Goal: Task Accomplishment & Management: Complete application form

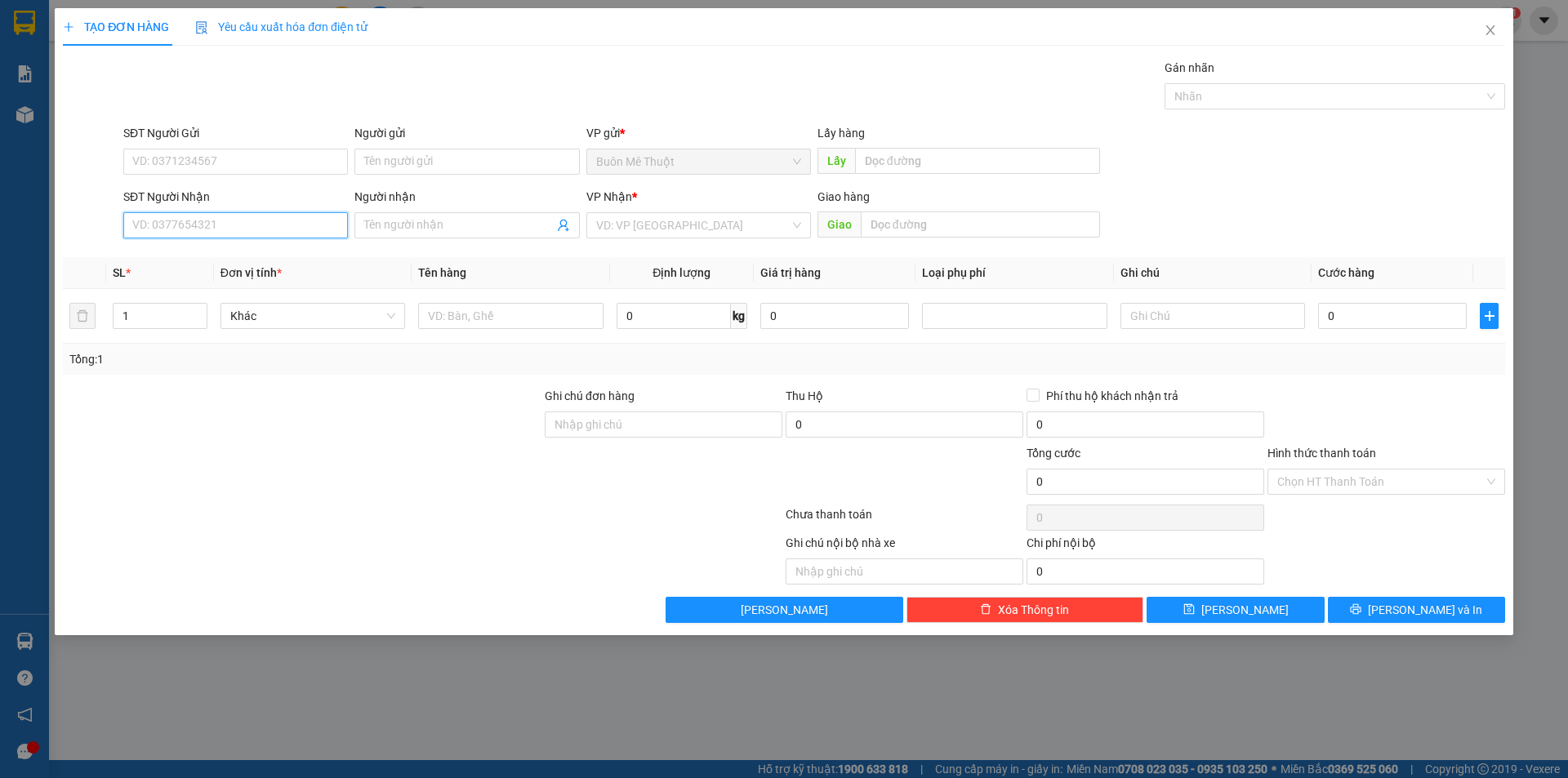
click at [252, 219] on input "SĐT Người Nhận" at bounding box center [235, 225] width 224 height 26
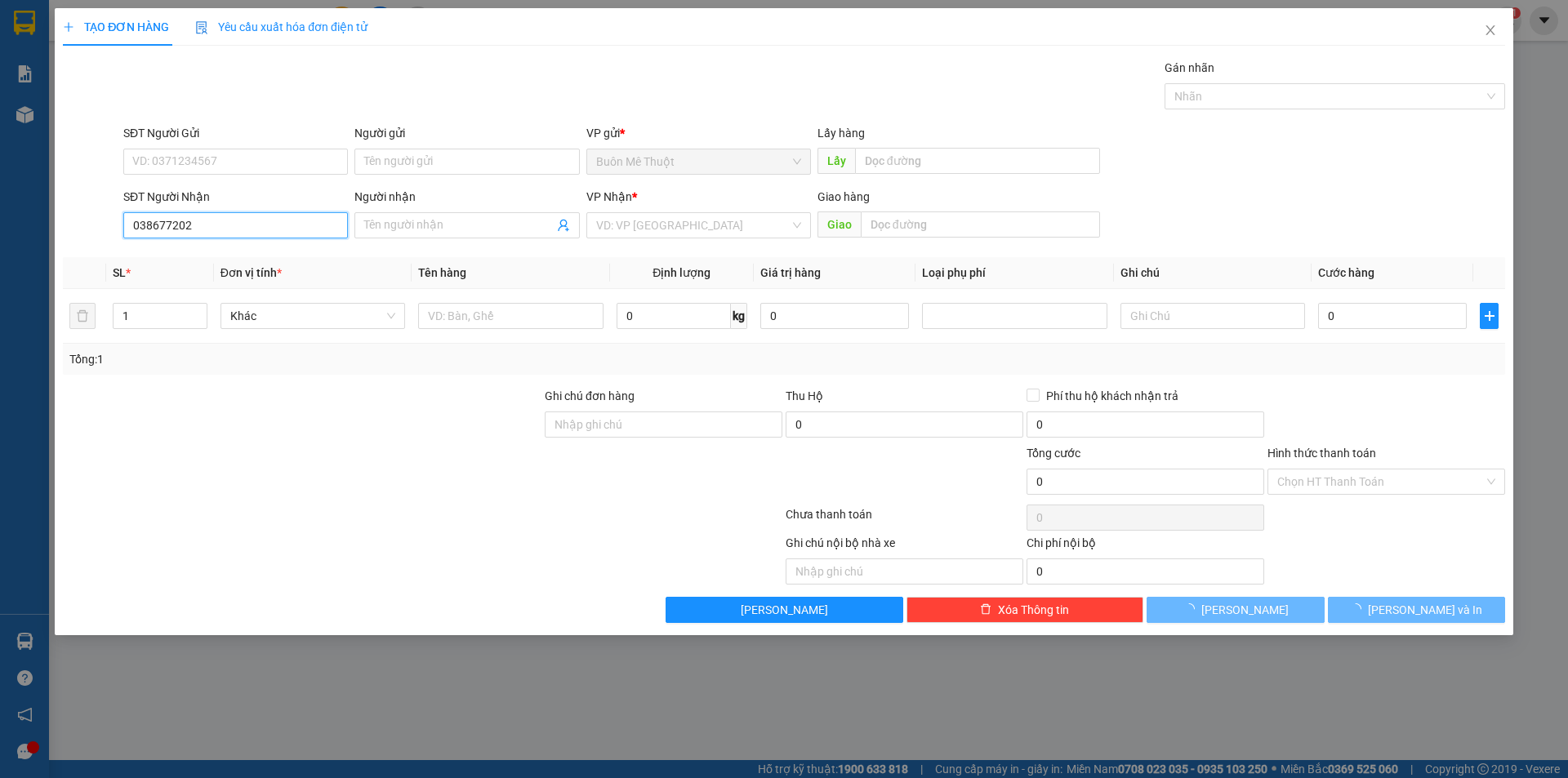
type input "0386772029"
click at [245, 266] on div "0386772029" at bounding box center [235, 258] width 205 height 18
type input "CX 16"
type input "50.000"
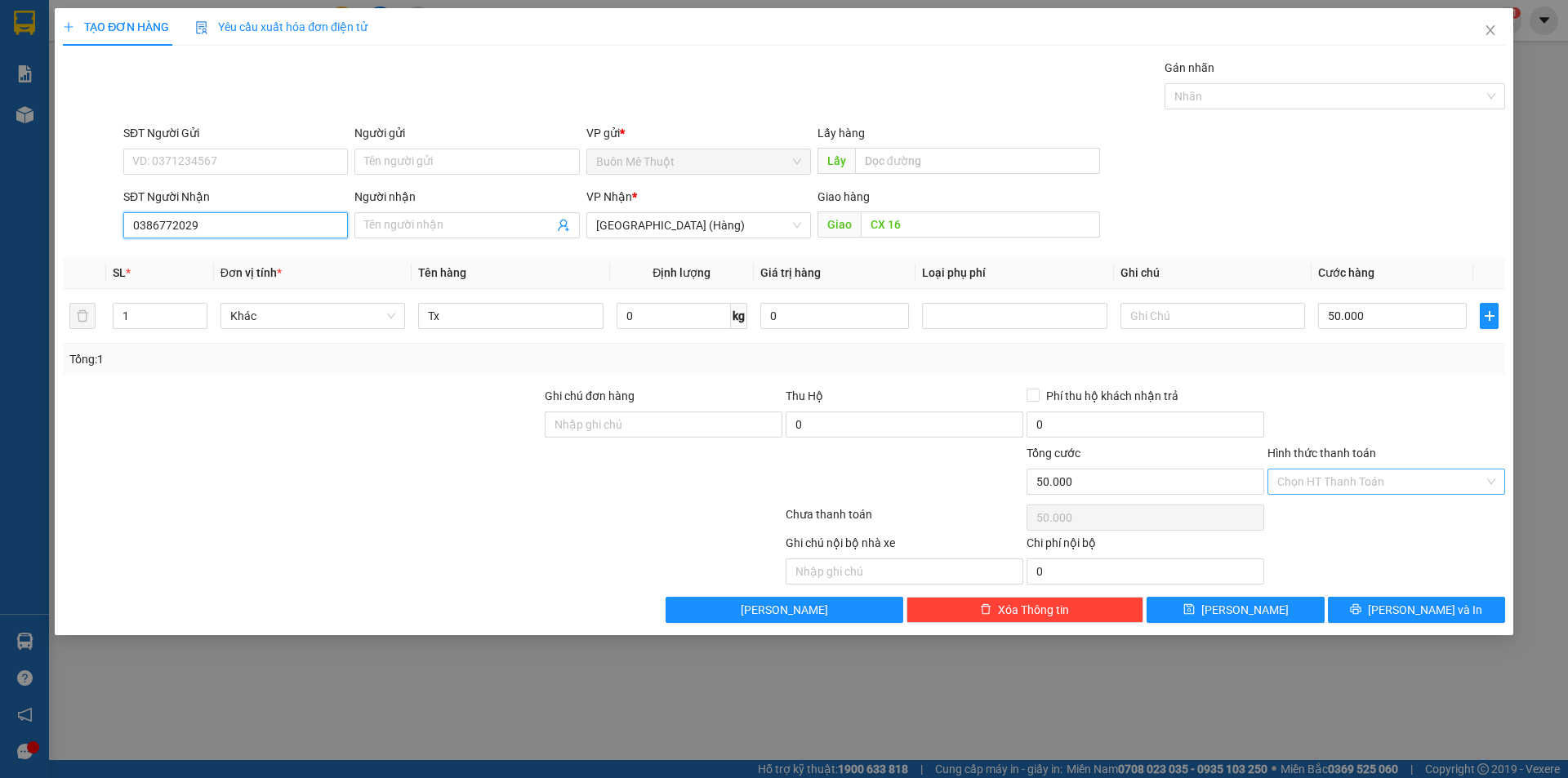
type input "0386772029"
click at [1386, 474] on input "Hình thức thanh toán" at bounding box center [1380, 481] width 207 height 24
click at [1389, 518] on div "Tại văn phòng" at bounding box center [1386, 514] width 218 height 18
type input "0"
click at [1397, 596] on div "Transit Pickup Surcharge Ids Transit Deliver Surcharge Ids Transit Deliver Surc…" at bounding box center [783, 341] width 1442 height 564
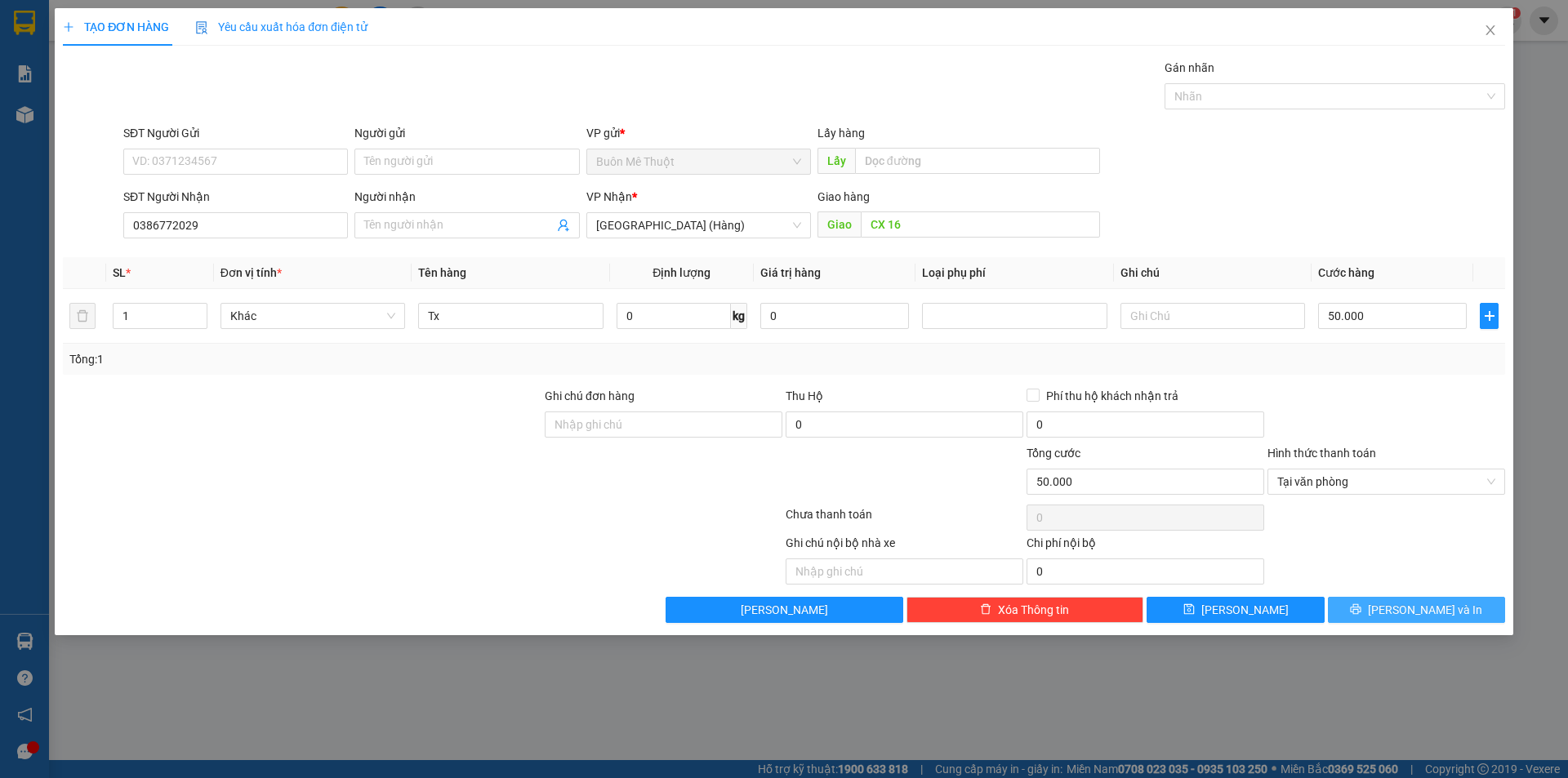
click at [1396, 605] on button "[PERSON_NAME] và In" at bounding box center [1416, 609] width 177 height 26
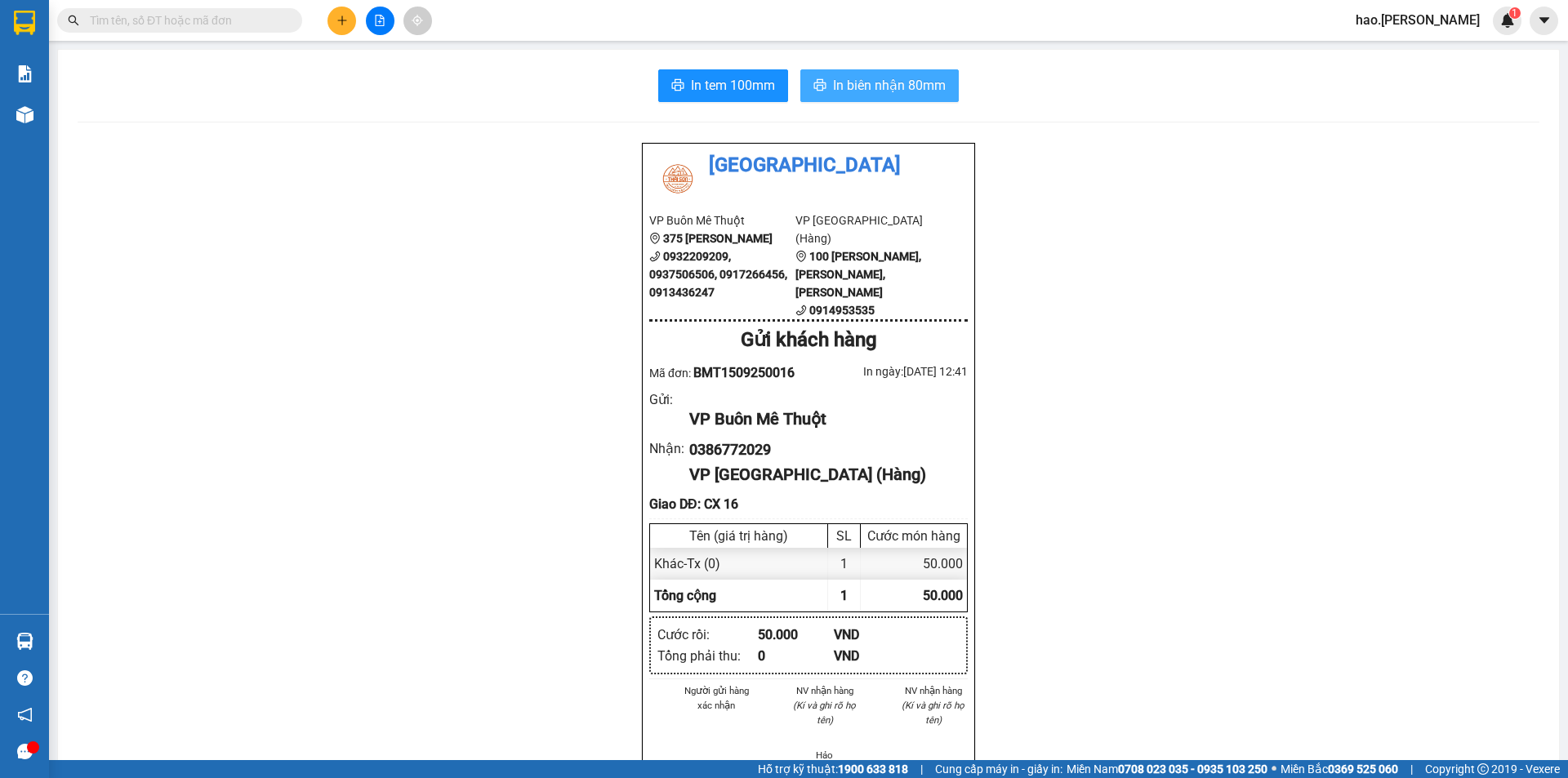
click at [858, 77] on span "In biên nhận 80mm" at bounding box center [889, 85] width 113 height 21
click at [340, 21] on icon "plus" at bounding box center [341, 20] width 9 height 1
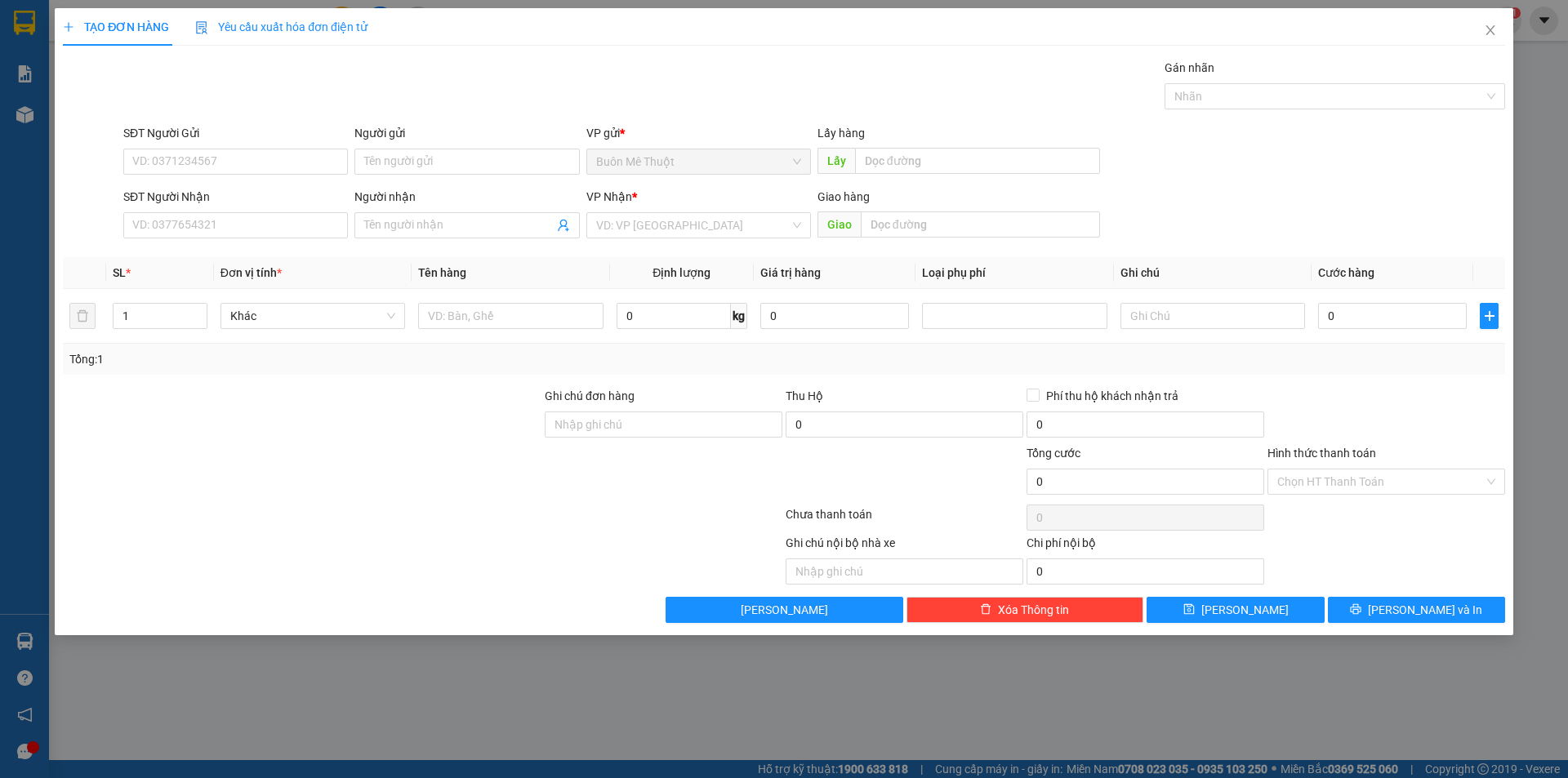
click at [237, 212] on div "SĐT Người Nhận" at bounding box center [235, 200] width 224 height 24
click at [237, 218] on input "SĐT Người Nhận" at bounding box center [235, 225] width 224 height 26
type input "0"
click at [219, 221] on input "SĐT Người Nhận" at bounding box center [235, 225] width 224 height 26
type input "0909970588"
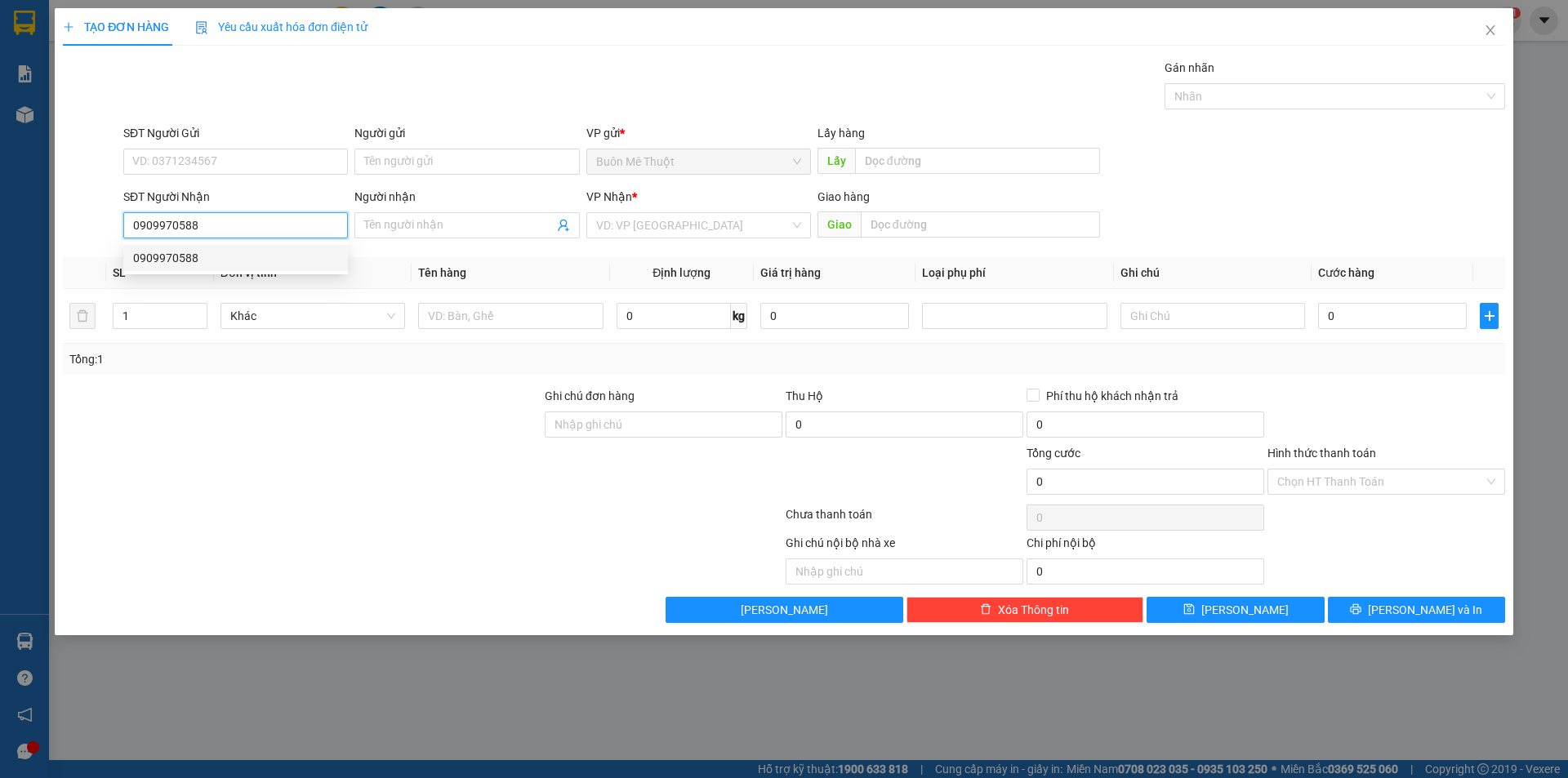
click at [241, 256] on div "0909970588" at bounding box center [235, 258] width 205 height 18
type input "[GEOGRAPHIC_DATA]"
type input "100.000"
type input "0909970588"
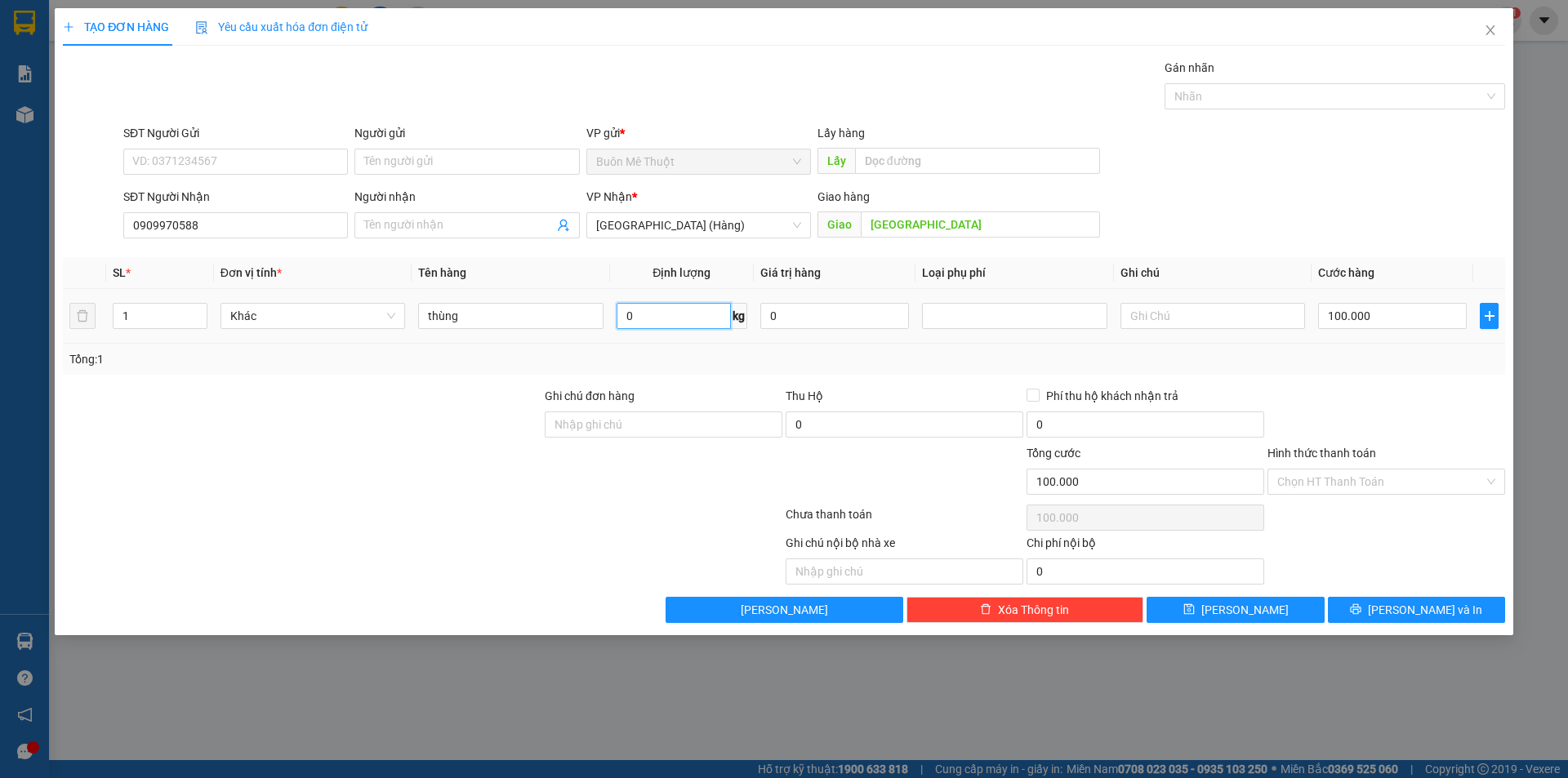
click at [644, 304] on input "0" at bounding box center [673, 316] width 115 height 26
click at [1343, 335] on td "100.000" at bounding box center [1392, 316] width 162 height 55
click at [1344, 320] on input "100.000" at bounding box center [1393, 316] width 149 height 26
type input "8"
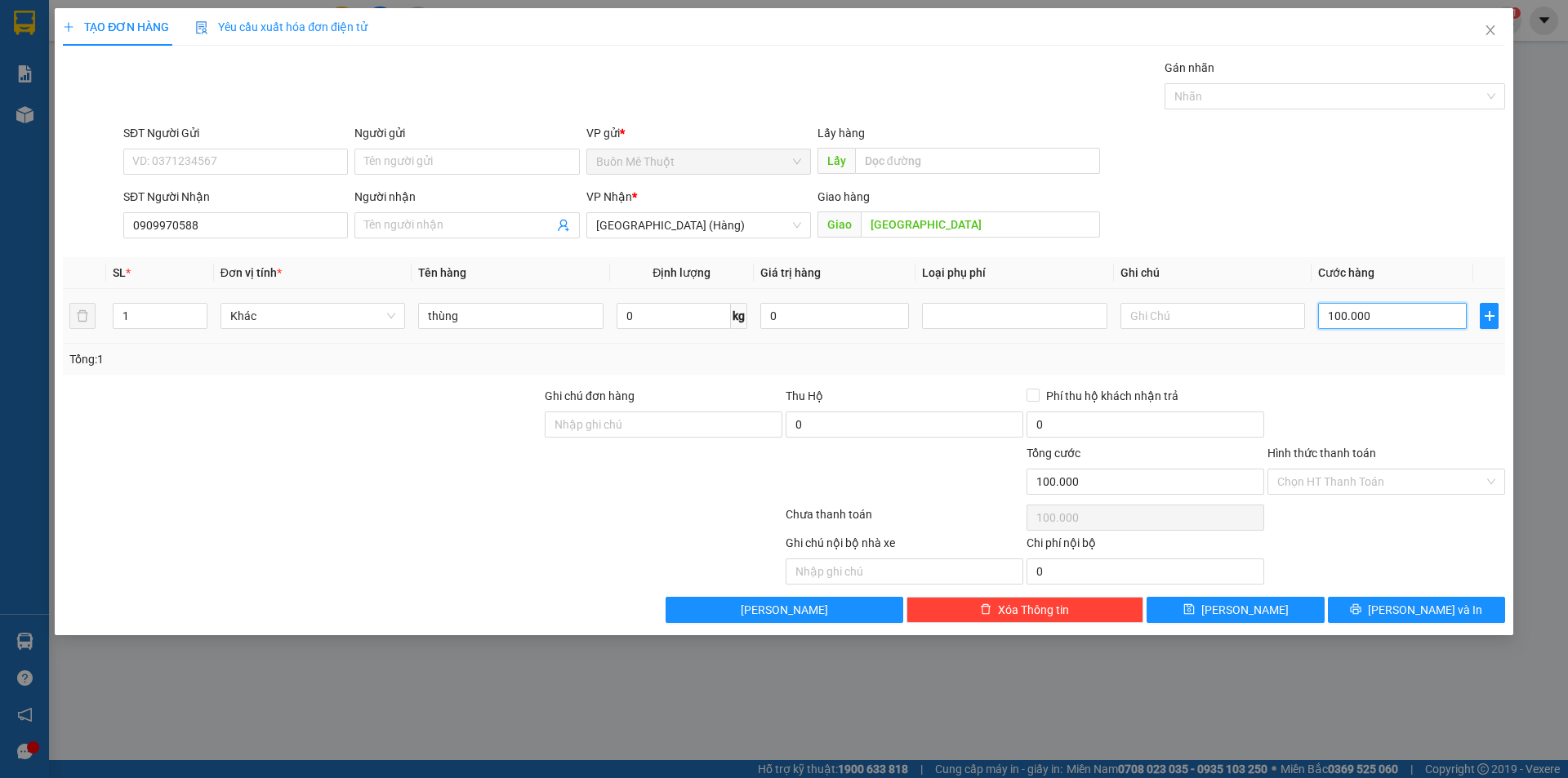
type input "8"
type input "80"
type input "80.000"
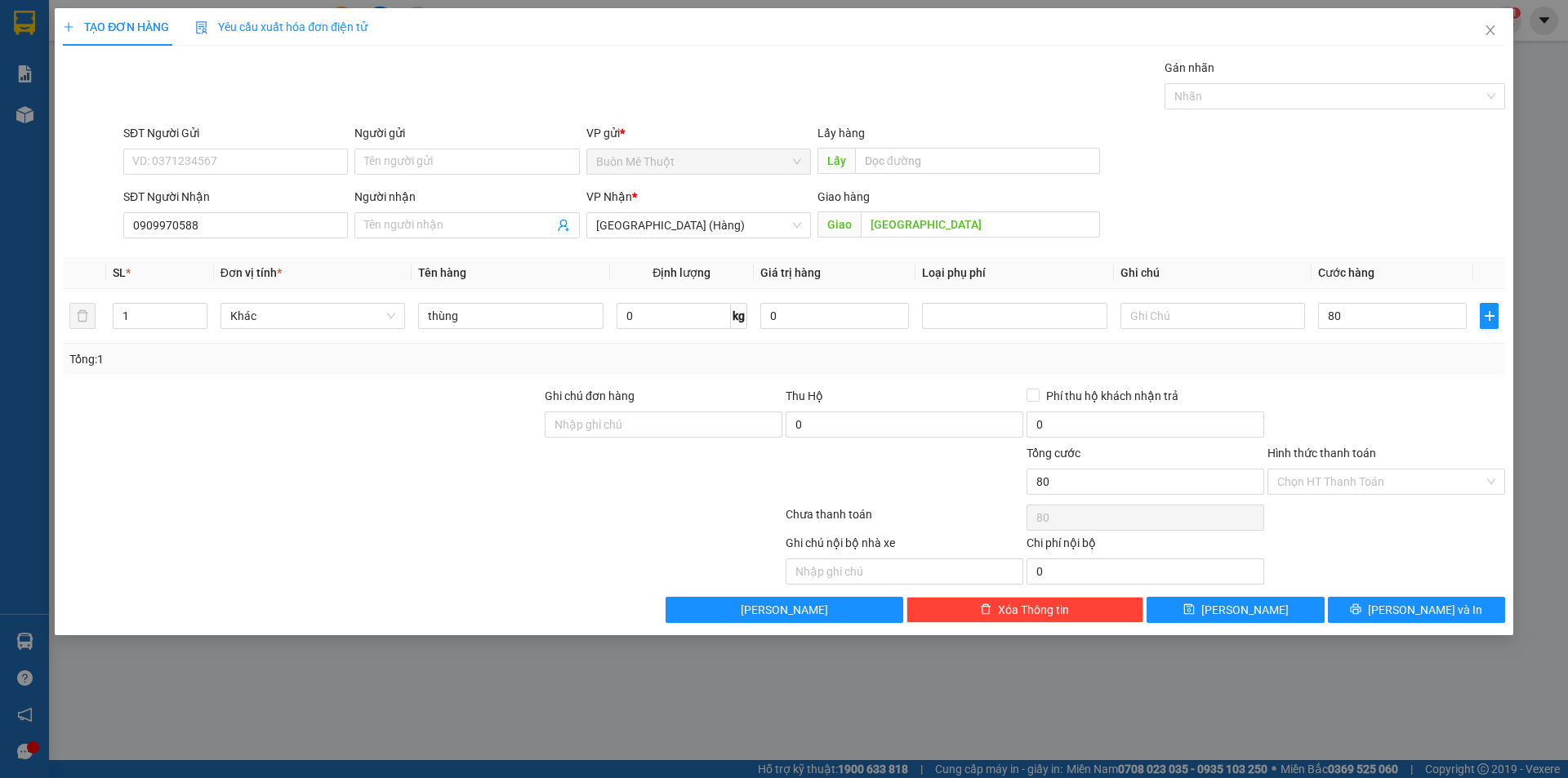
type input "80.000"
click at [1388, 445] on div "Hình thức thanh toán" at bounding box center [1386, 456] width 237 height 24
click at [1372, 494] on div "Chọn HT Thanh Toán" at bounding box center [1386, 481] width 237 height 26
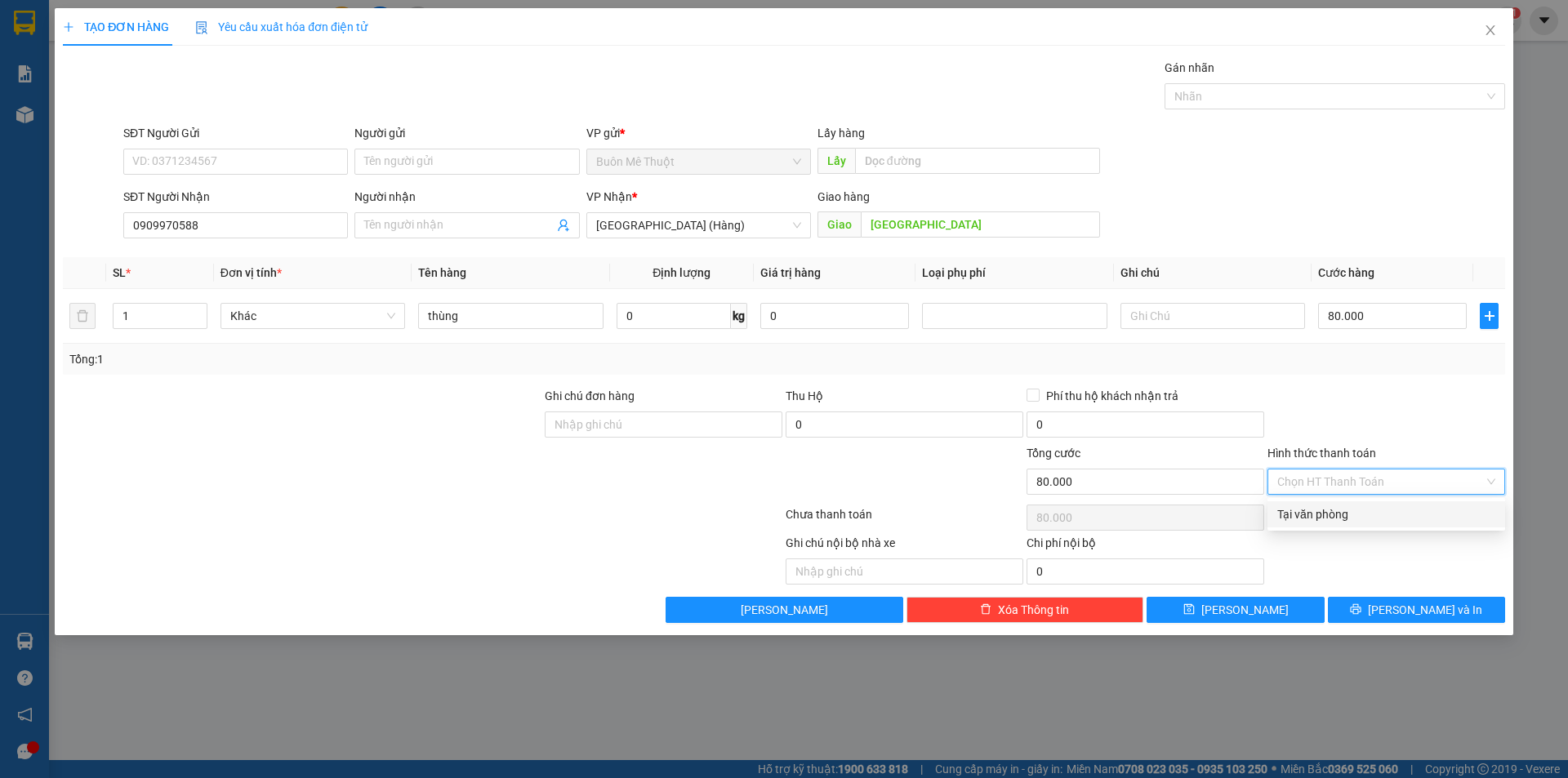
click at [1373, 517] on div "Tại văn phòng" at bounding box center [1386, 514] width 218 height 18
type input "0"
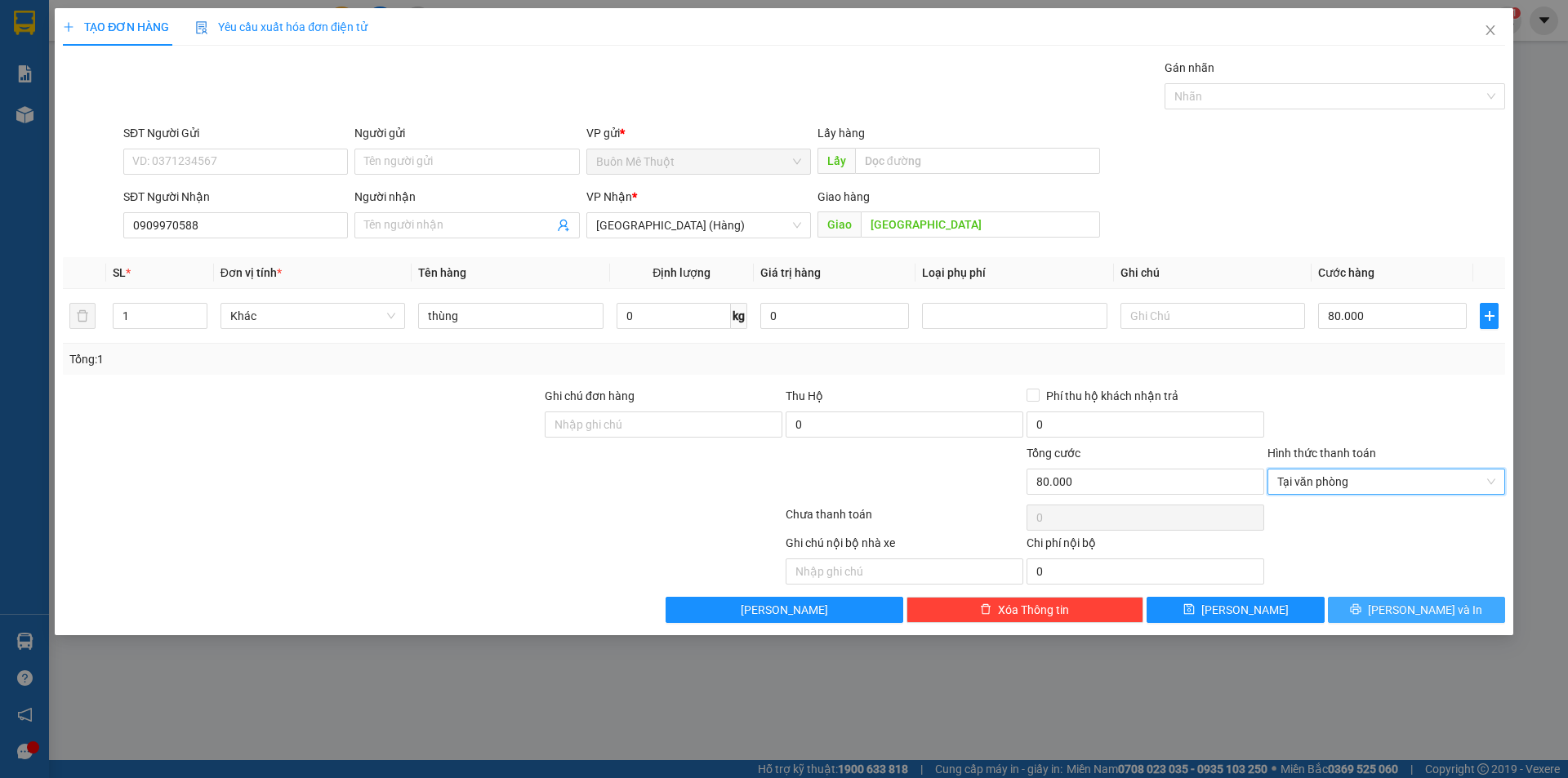
click at [1378, 598] on button "[PERSON_NAME] và In" at bounding box center [1416, 609] width 177 height 26
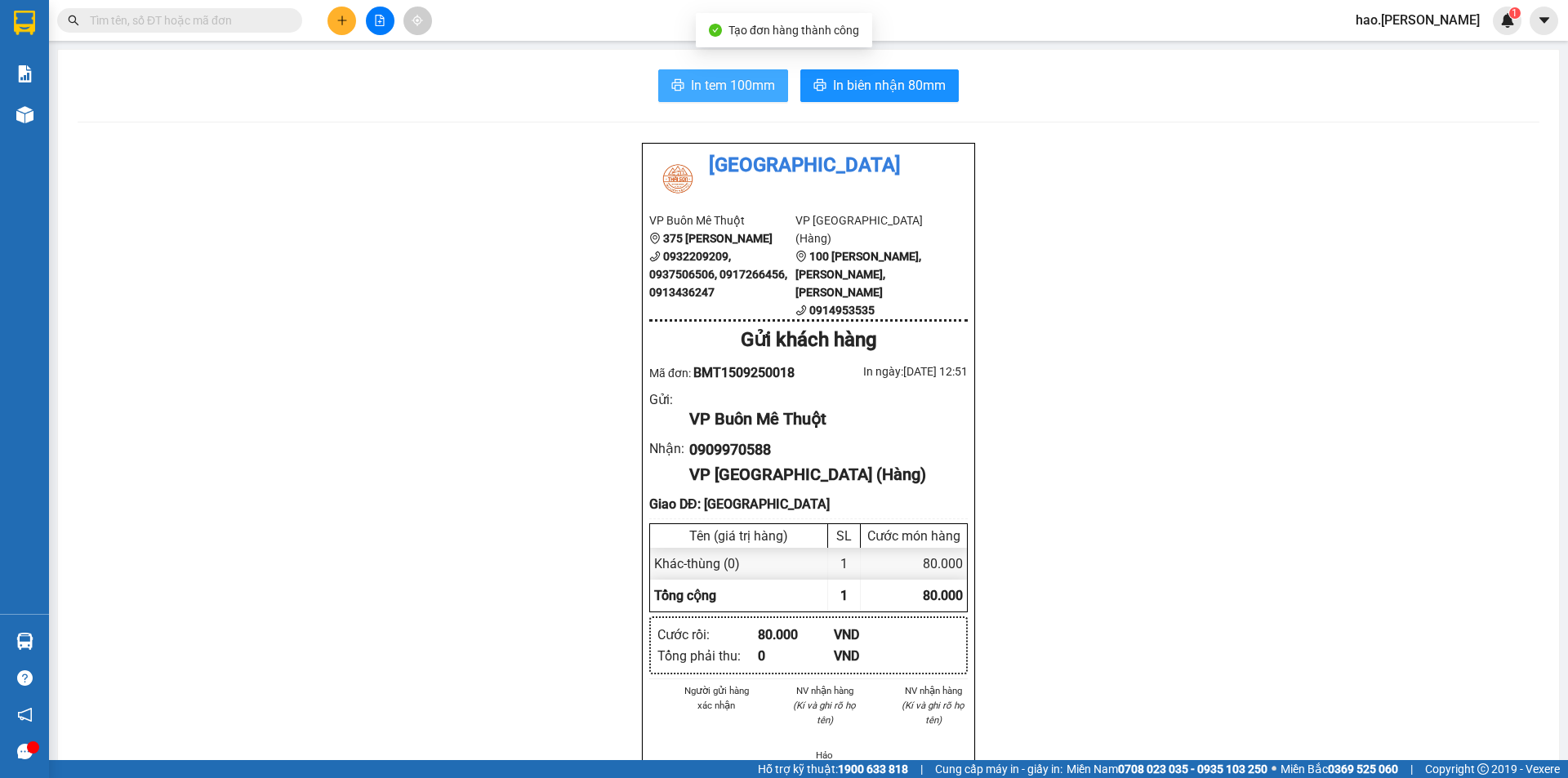
click at [701, 85] on span "In tem 100mm" at bounding box center [733, 85] width 84 height 21
drag, startPoint x: 701, startPoint y: 85, endPoint x: 1115, endPoint y: 75, distance: 414.1
click at [1115, 75] on div "In tem 100mm In biên nhận 80mm" at bounding box center [808, 85] width 1461 height 32
click at [838, 105] on div "In tem 100mm In biên nhận 80mm Thái Sơn VP Buôn Mê Thuột 375 Hoàng Diệu 0932209…" at bounding box center [808, 755] width 1500 height 1412
click at [823, 67] on div "In tem 100mm In biên nhận 80mm Thái Sơn VP Buôn Mê Thuột 375 Hoàng Diệu 0932209…" at bounding box center [808, 755] width 1500 height 1412
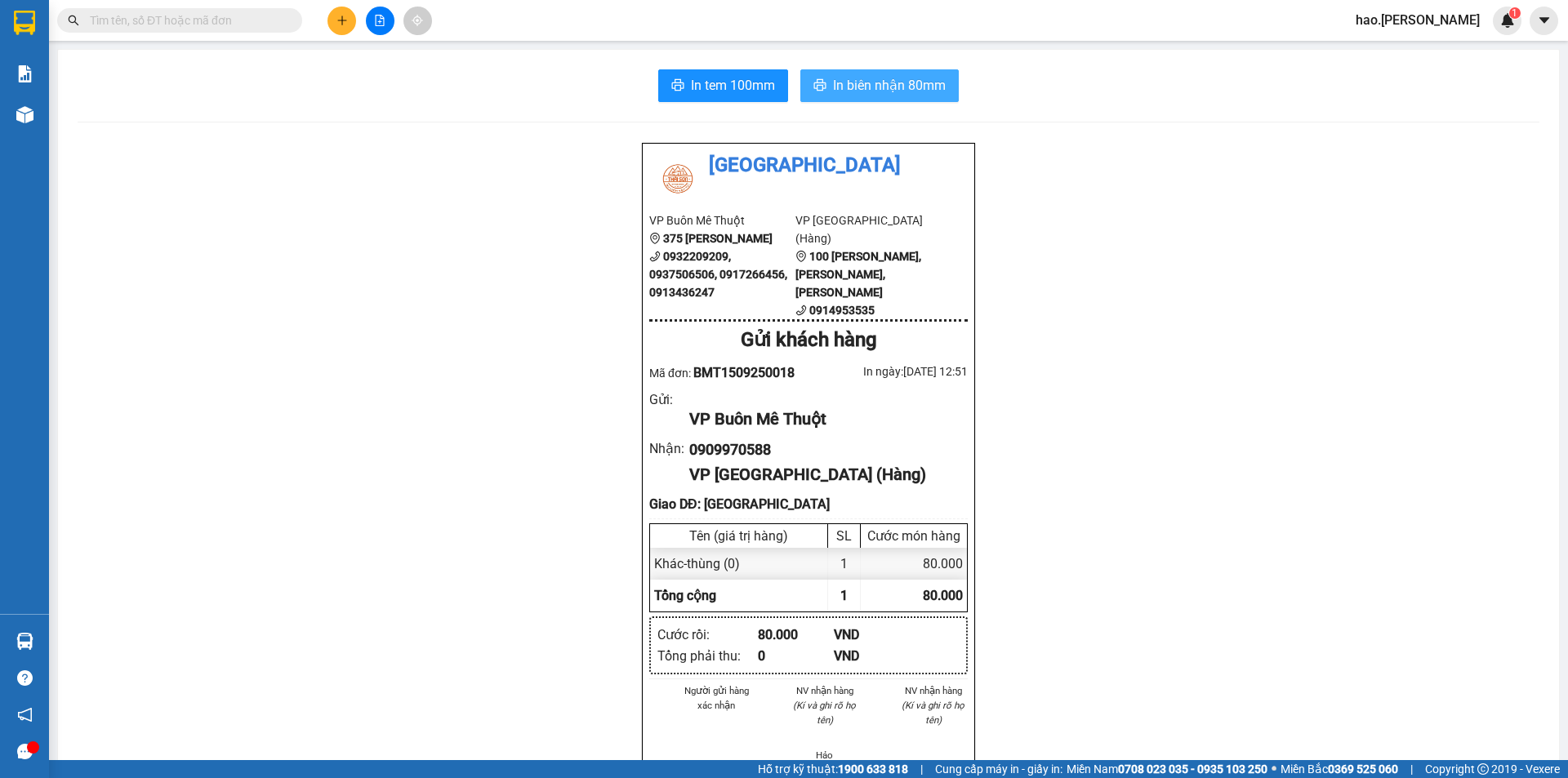
click at [852, 86] on span "In biên nhận 80mm" at bounding box center [889, 85] width 113 height 21
click at [262, 23] on input "text" at bounding box center [186, 21] width 193 height 18
click at [339, 22] on icon "plus" at bounding box center [342, 21] width 12 height 12
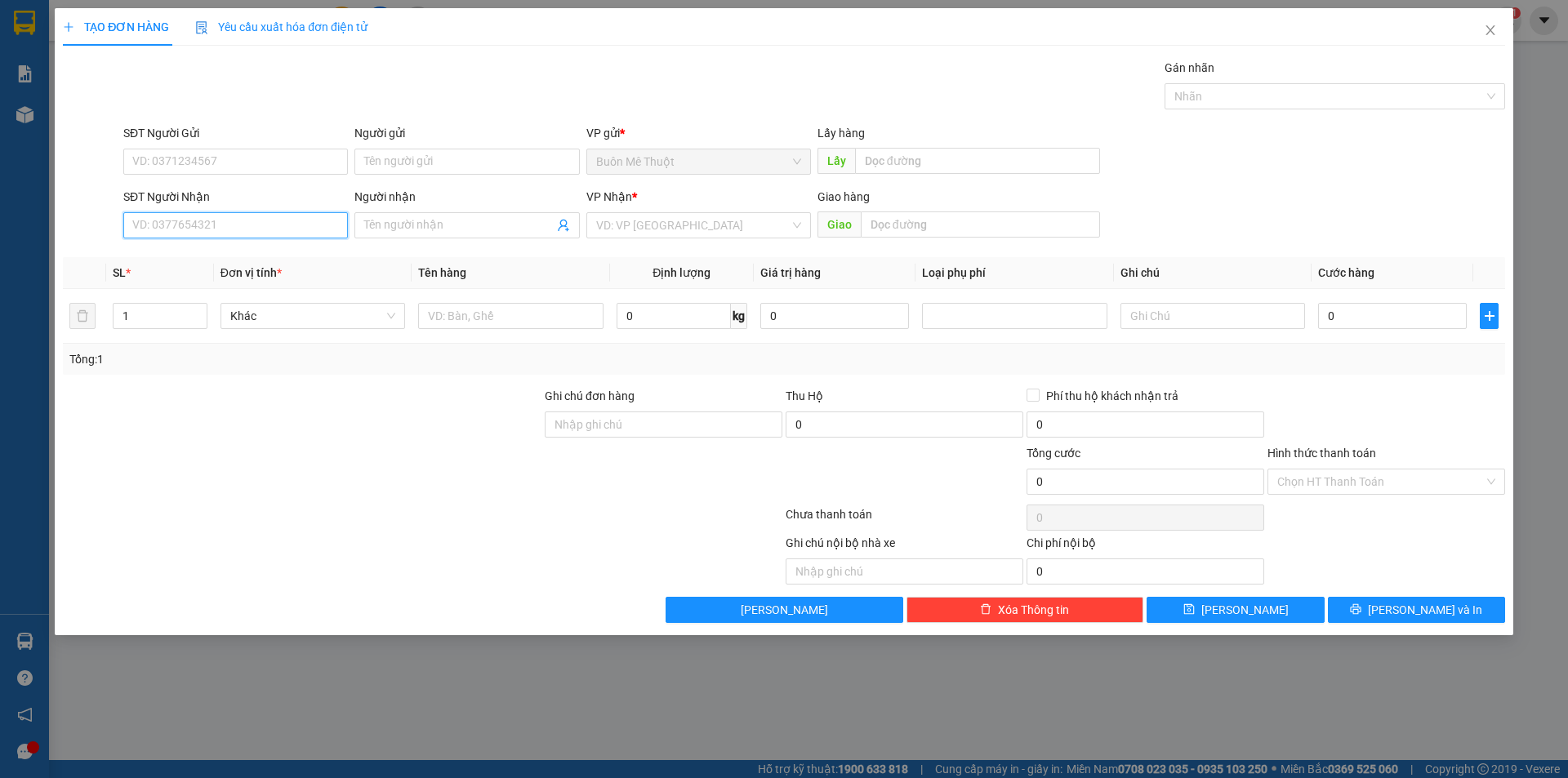
click at [196, 217] on input "SĐT Người Nhận" at bounding box center [235, 225] width 224 height 26
click at [195, 221] on input "SĐT Người Nhận" at bounding box center [235, 225] width 224 height 26
type input "0935268602"
click at [292, 250] on div "0935268602 - Liên" at bounding box center [235, 258] width 205 height 18
type input "Liên"
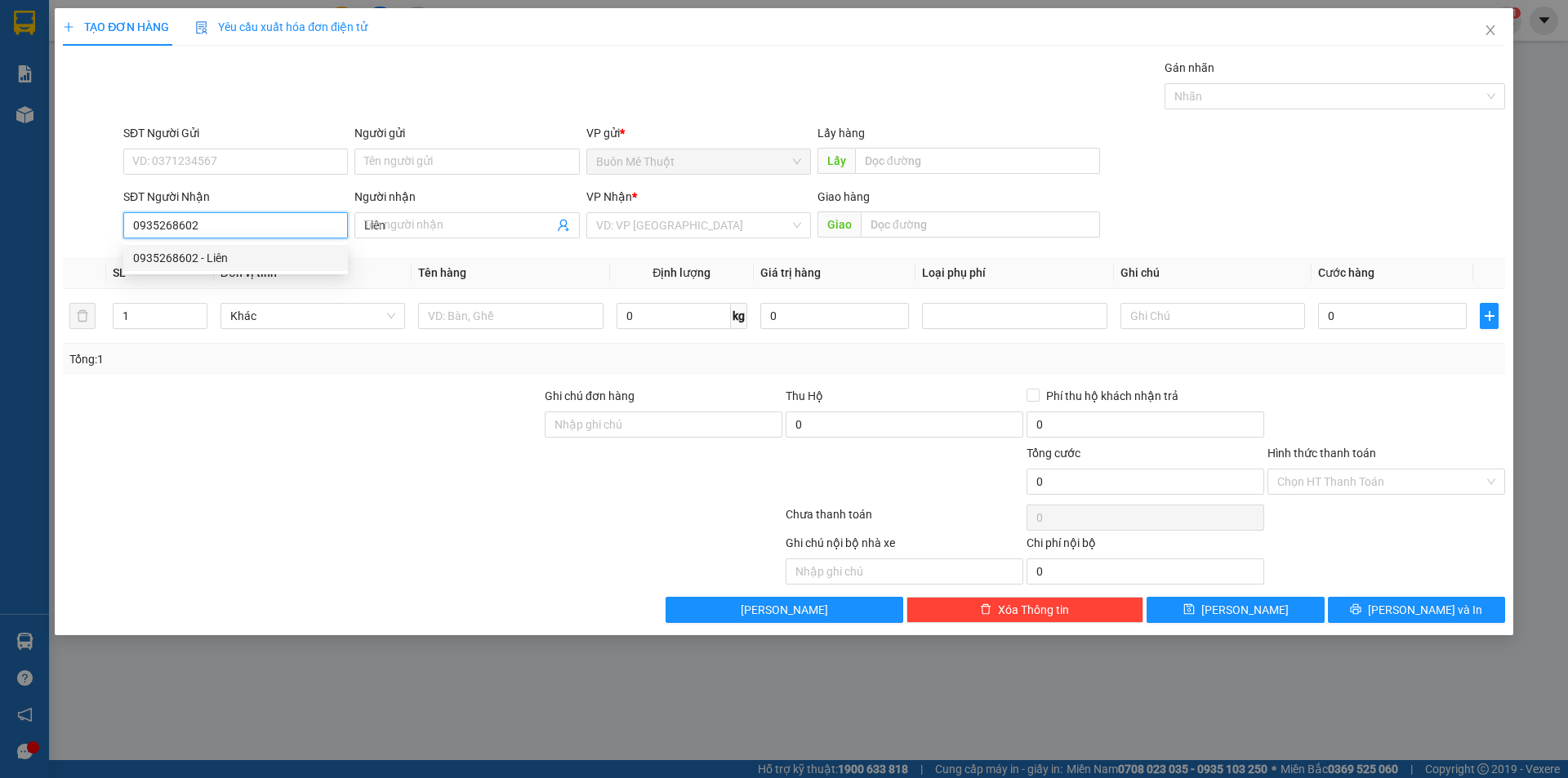
type input "50.000"
type input "0935268602"
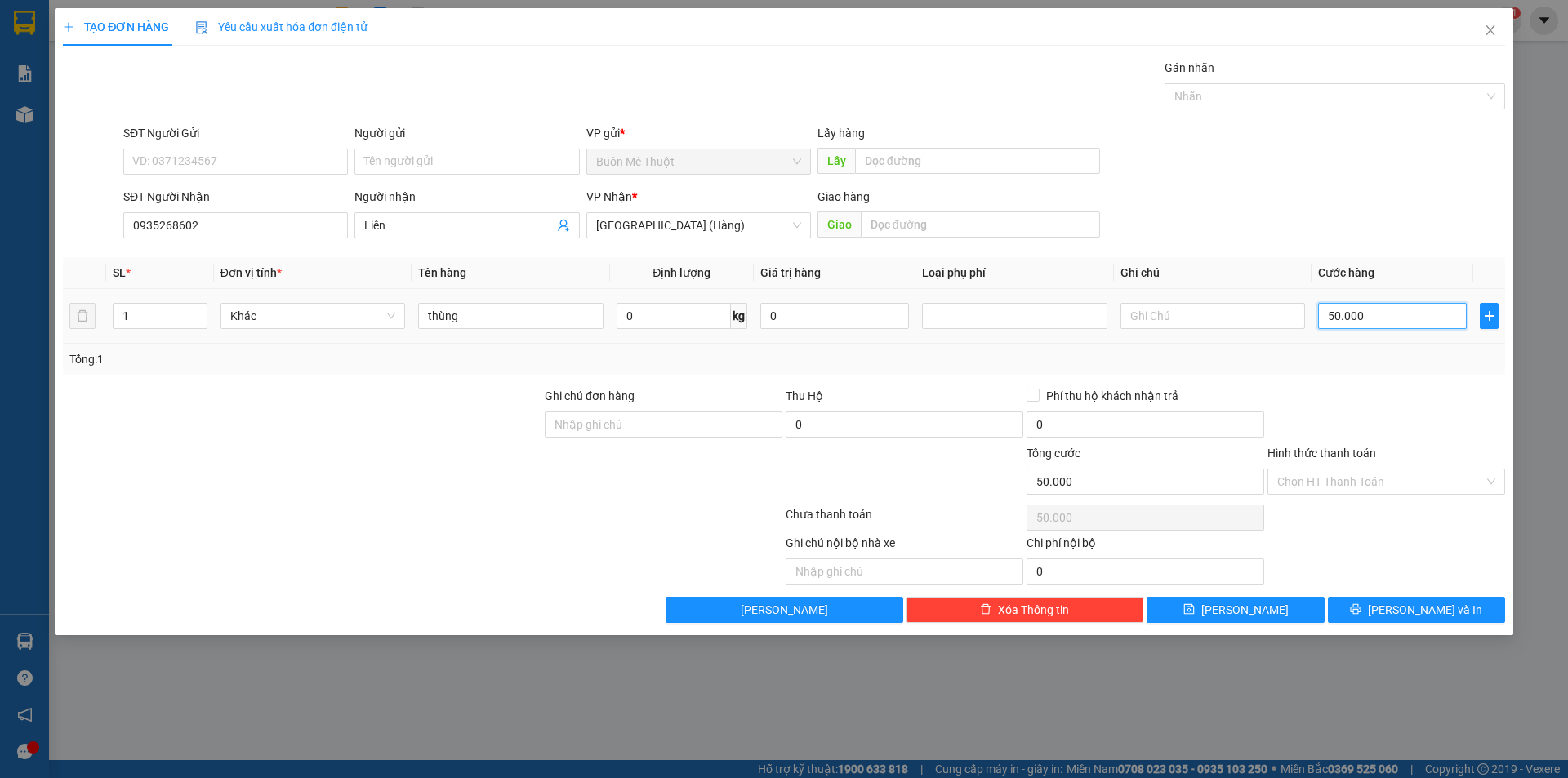
click at [1428, 325] on input "50.000" at bounding box center [1393, 316] width 149 height 26
type input "1"
type input "12"
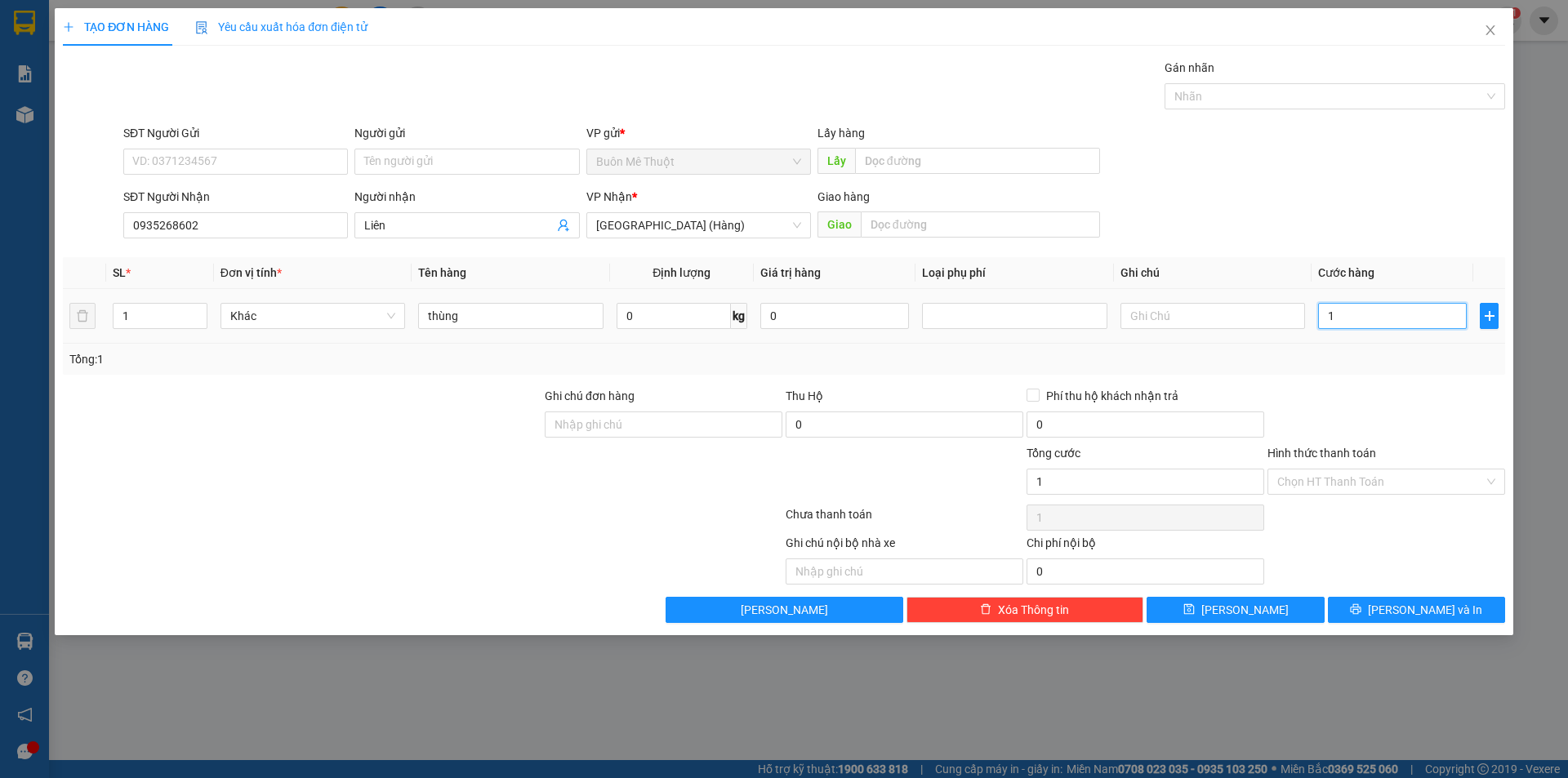
type input "12"
type input "12.000"
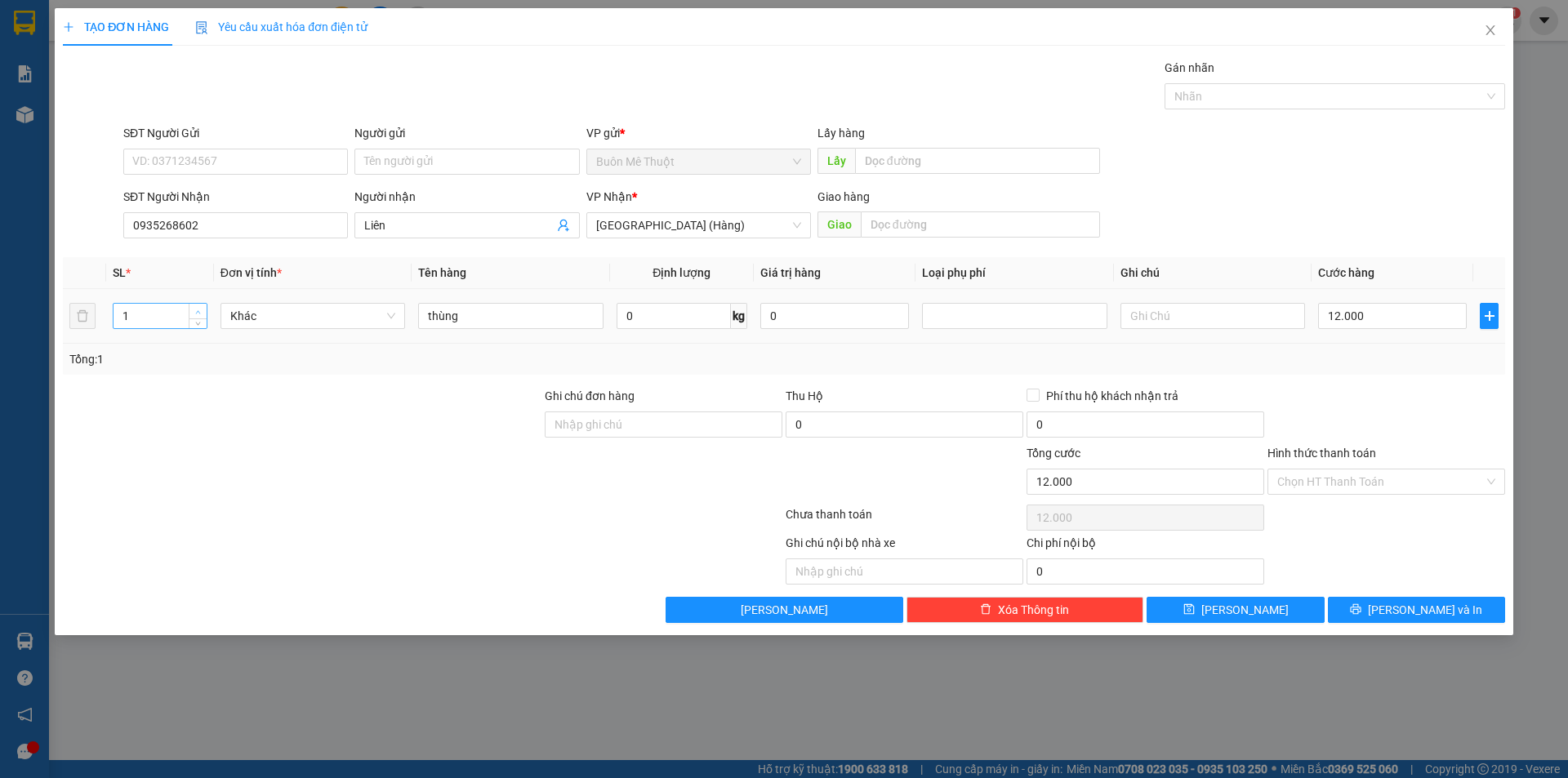
click at [195, 313] on icon "up" at bounding box center [198, 313] width 6 height 6
type input "2"
click at [201, 311] on icon "up" at bounding box center [198, 313] width 6 height 6
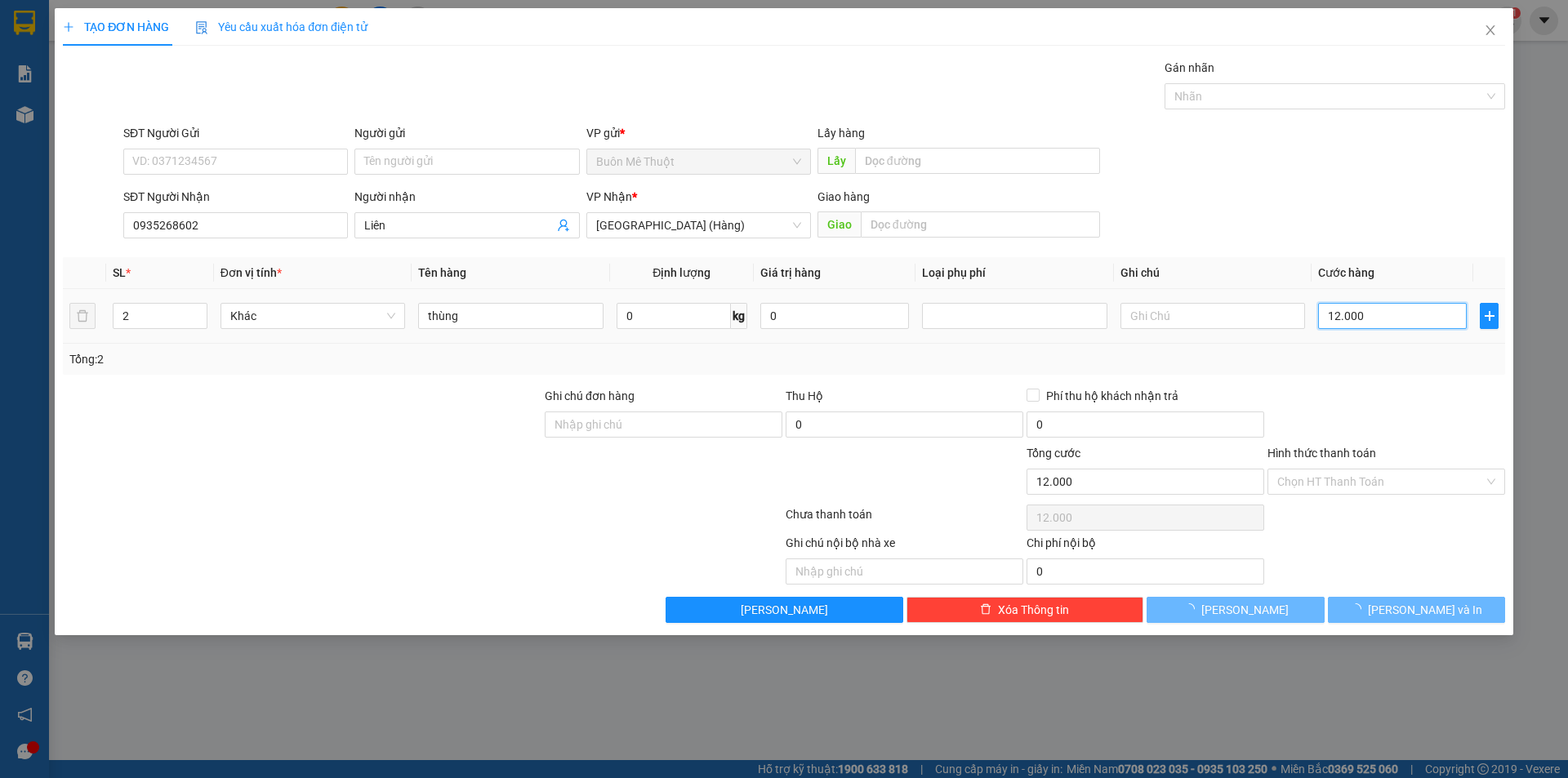
click at [1391, 311] on input "12.000" at bounding box center [1393, 316] width 149 height 26
type input "0"
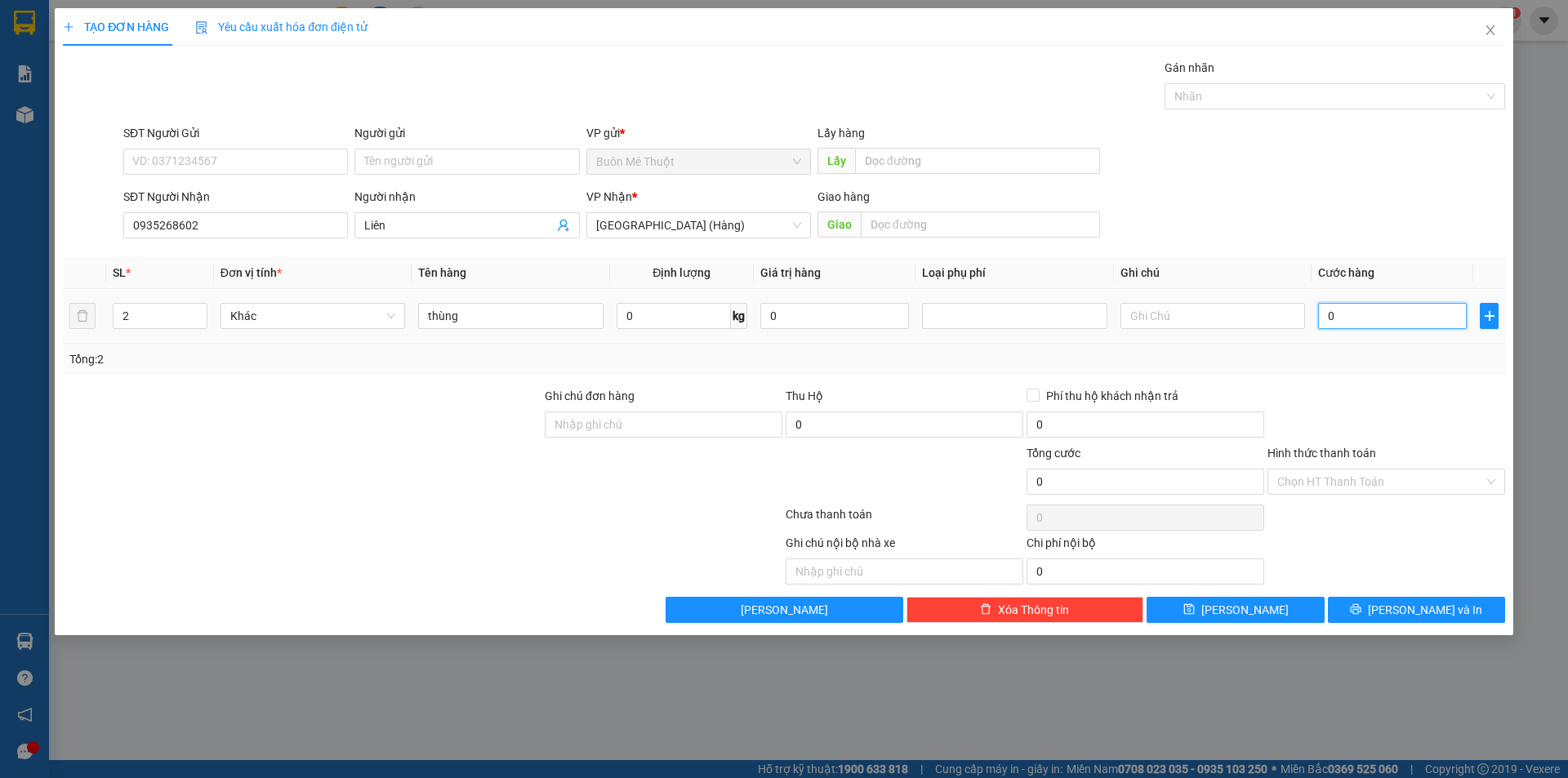
type input "1"
type input "01"
type input "12"
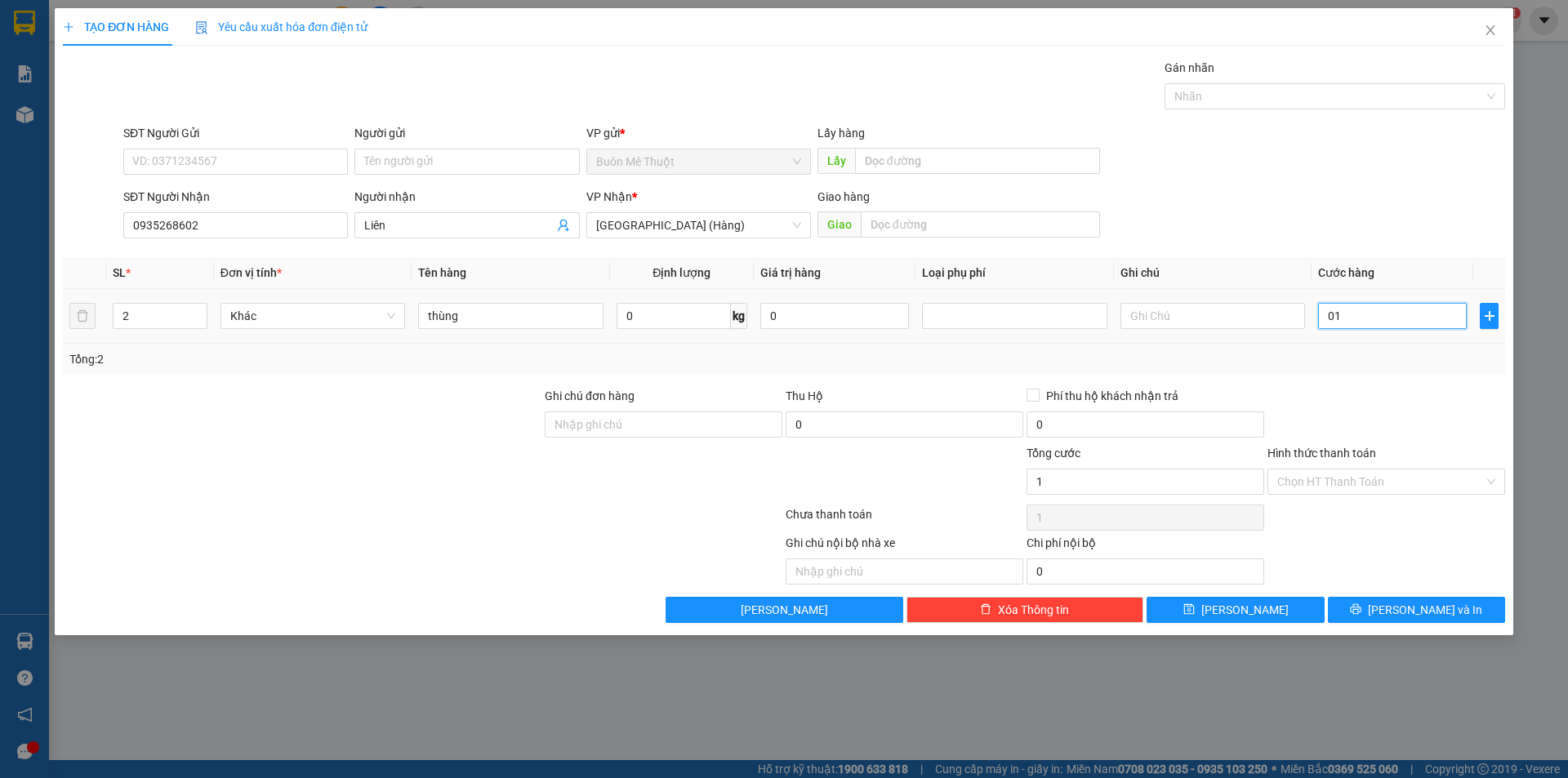
type input "012"
type input "120"
type input "0.120"
type input "120.000"
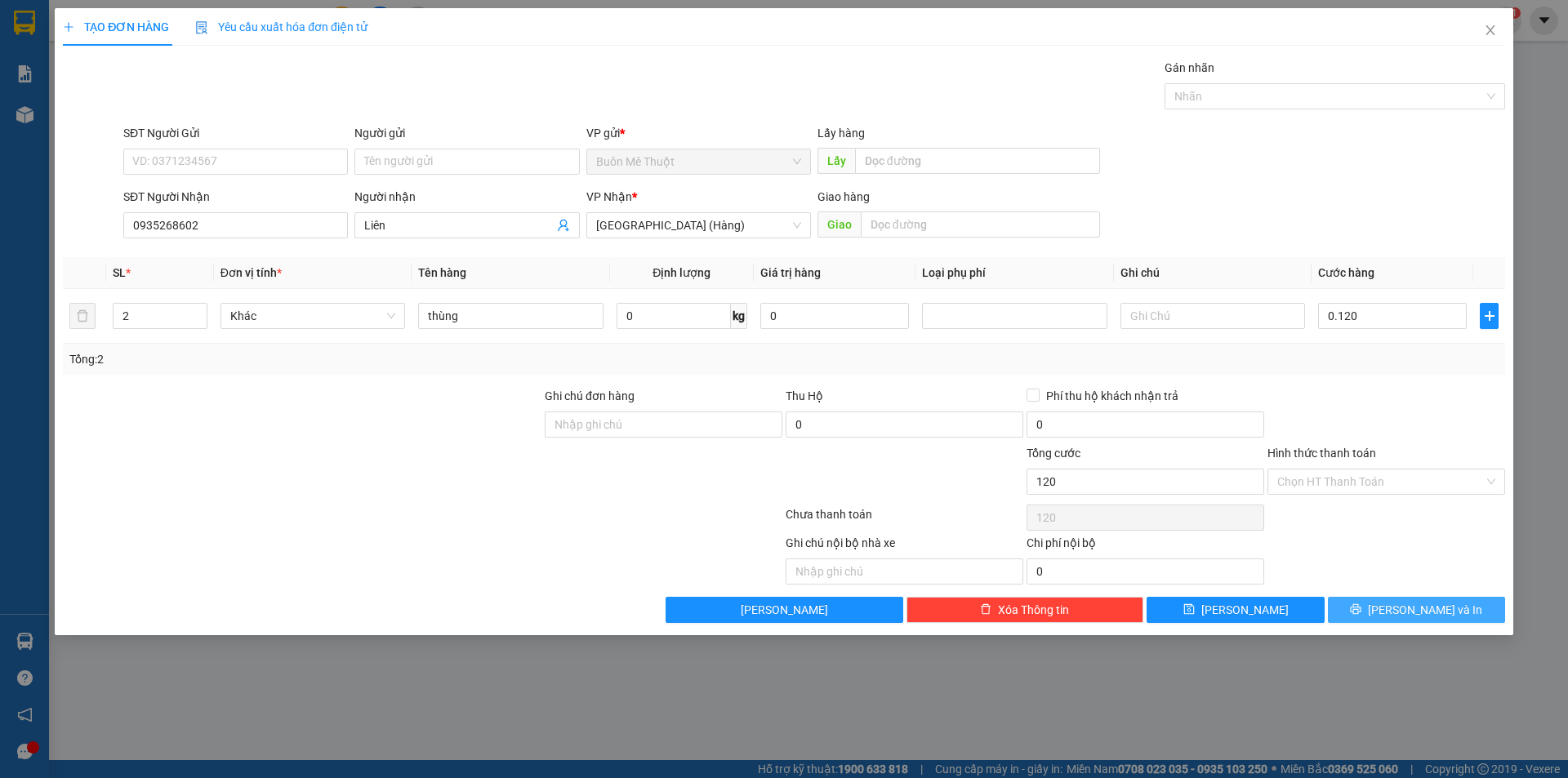
type input "120.000"
click at [1445, 610] on span "[PERSON_NAME] và In" at bounding box center [1425, 609] width 115 height 18
